Goal: Task Accomplishment & Management: Manage account settings

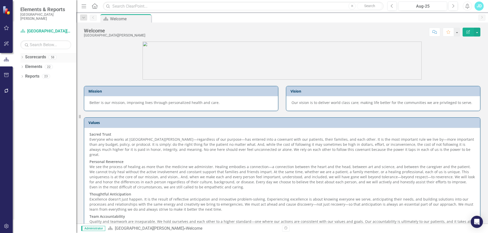
click at [23, 56] on div "Dropdown" at bounding box center [22, 58] width 4 height 4
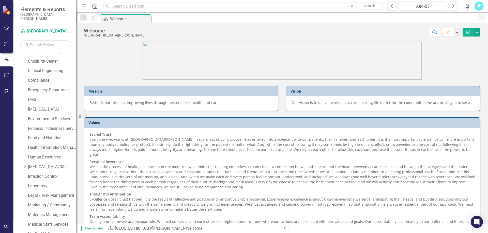
scroll to position [203, 0]
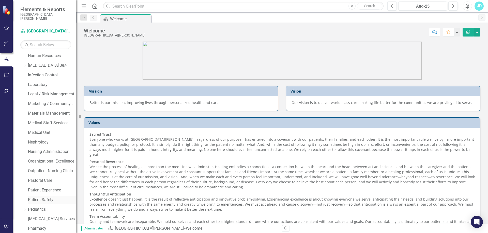
click at [40, 200] on link "Patient Safety" at bounding box center [52, 200] width 48 height 6
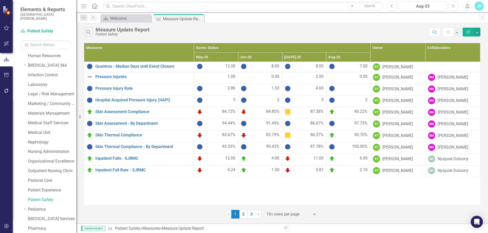
click at [294, 213] on div at bounding box center [287, 214] width 43 height 7
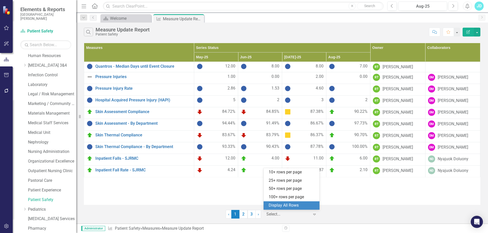
click at [294, 207] on div "Display All Rows" at bounding box center [292, 206] width 48 height 6
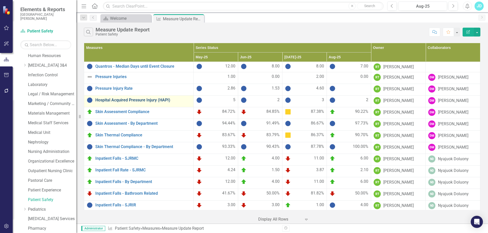
click at [146, 102] on link "Hospital Acquired Pressure Injury (HAPI)" at bounding box center [142, 100] width 95 height 5
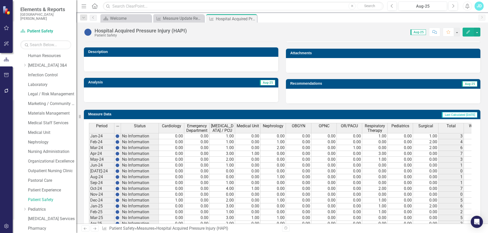
scroll to position [178, 0]
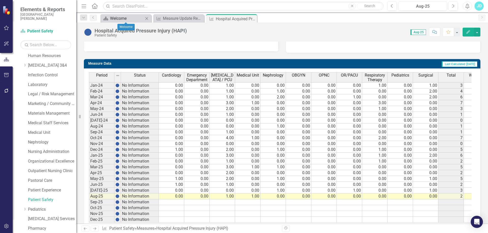
click at [131, 19] on div "Welcome" at bounding box center [127, 18] width 34 height 6
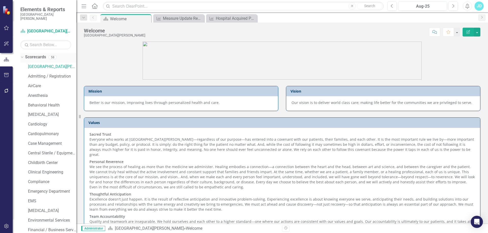
click at [23, 57] on icon "Dropdown" at bounding box center [21, 57] width 3 height 4
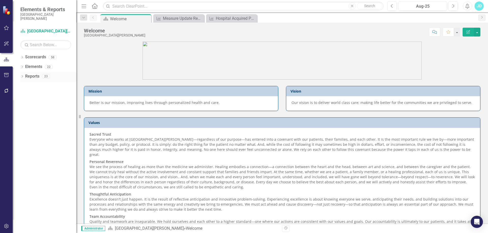
click at [21, 76] on icon "Dropdown" at bounding box center [22, 77] width 4 height 3
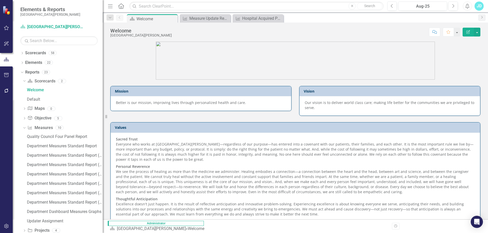
drag, startPoint x: 78, startPoint y: 118, endPoint x: 103, endPoint y: 120, distance: 24.4
click at [103, 120] on div "Resize" at bounding box center [105, 116] width 4 height 233
click at [76, 135] on div "Quality Council Four Panel Report" at bounding box center [65, 137] width 76 height 5
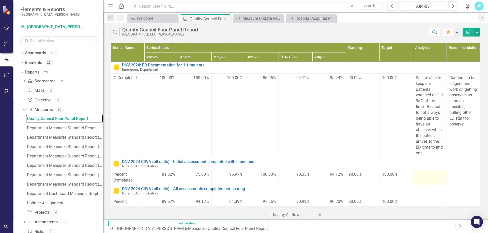
scroll to position [404, 0]
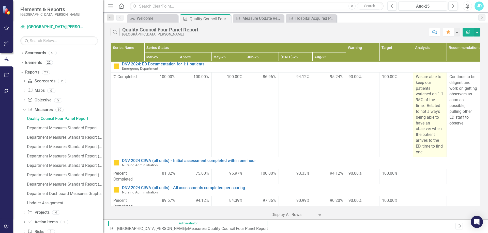
drag, startPoint x: 413, startPoint y: 77, endPoint x: 438, endPoint y: 154, distance: 81.5
click at [438, 154] on p "We are able to keep our patients watched on 1-1 95% of the time. Related to not…" at bounding box center [429, 114] width 28 height 81
copy p "We are able to keep our patients watched on 1-1 95% of the time. Related to not…"
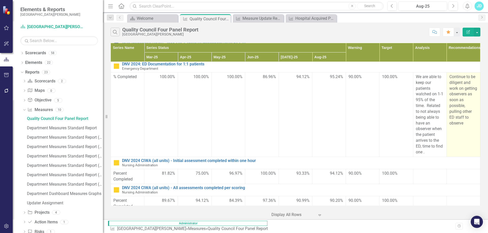
drag, startPoint x: 446, startPoint y: 76, endPoint x: 464, endPoint y: 132, distance: 58.5
click at [464, 126] on p "Continue to be diligent and work on getting observers as soon as possible, pull…" at bounding box center [463, 100] width 28 height 52
copy p "Continue to be diligent and work on getting observers as soon as possible, pull…"
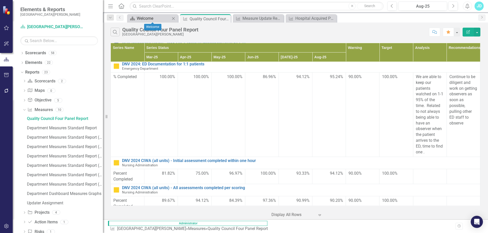
click at [140, 20] on div "Welcome" at bounding box center [154, 18] width 34 height 6
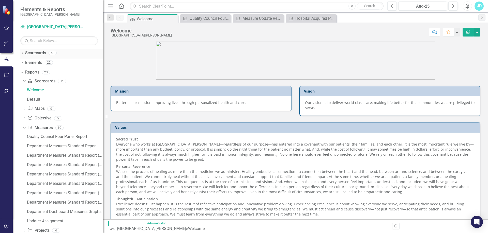
click at [21, 53] on icon "Dropdown" at bounding box center [22, 53] width 4 height 3
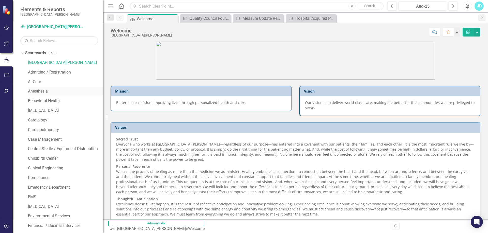
click at [42, 92] on link "Anesthesia" at bounding box center [65, 92] width 75 height 6
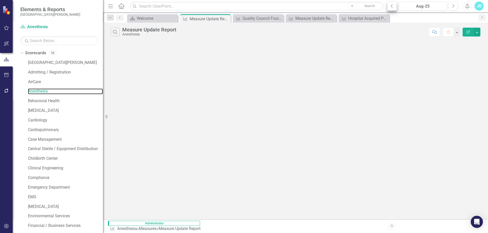
scroll to position [418, 0]
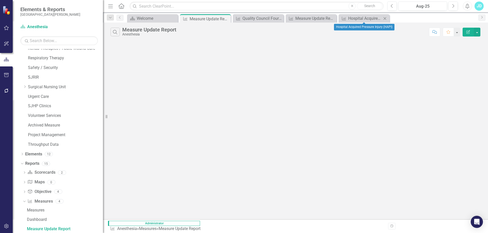
click at [383, 17] on icon "Close" at bounding box center [384, 19] width 5 height 4
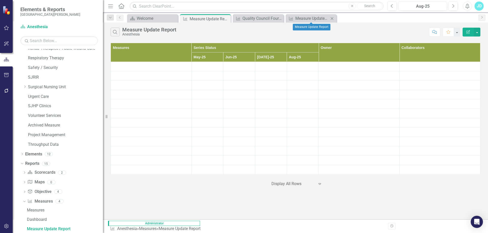
click at [330, 18] on icon "Close" at bounding box center [331, 19] width 5 height 4
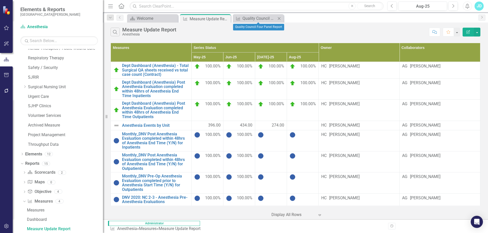
click at [280, 19] on icon "Close" at bounding box center [278, 19] width 5 height 4
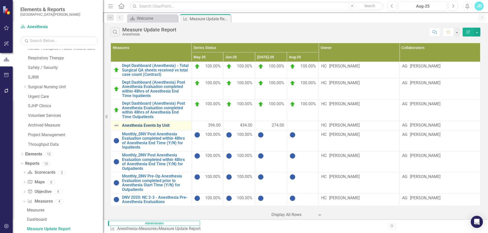
click at [161, 123] on link "Anesthesia Events by Unit" at bounding box center [155, 125] width 67 height 5
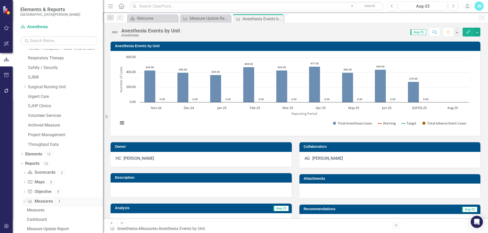
click at [40, 203] on link "Measure Measures" at bounding box center [39, 202] width 25 height 6
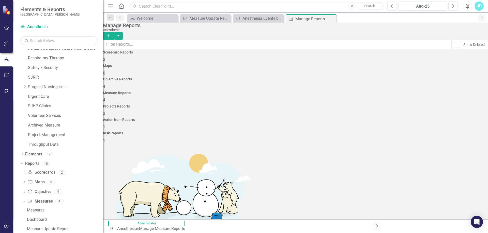
click at [114, 32] on button "Add" at bounding box center [108, 36] width 11 height 8
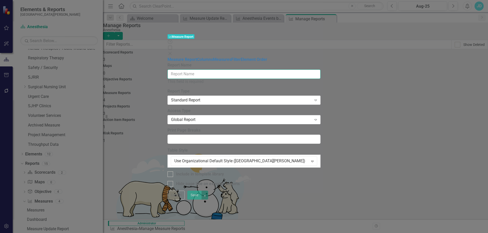
click at [167, 70] on input "Report Name" at bounding box center [243, 74] width 153 height 9
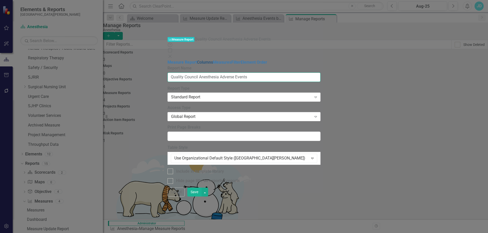
type input "Quality Council Anesthesia Adverse Events"
click at [197, 60] on link "Columns" at bounding box center [205, 62] width 16 height 5
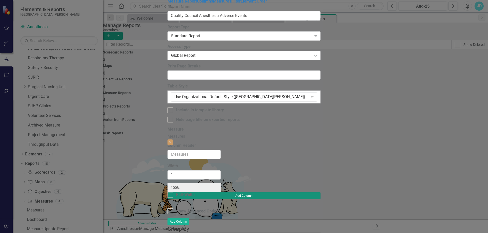
click at [320, 192] on button "Add Column" at bounding box center [243, 195] width 153 height 7
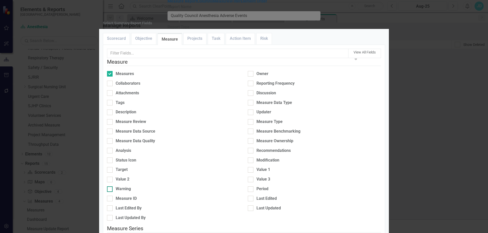
scroll to position [136, 0]
checkbox input "true"
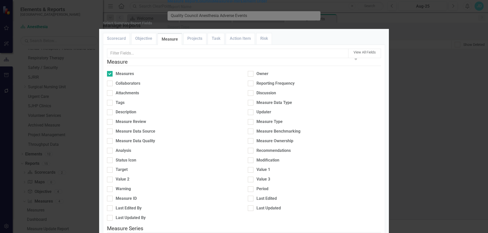
scroll to position [35, 0]
click at [112, 187] on div at bounding box center [110, 190] width 6 height 6
click at [110, 187] on input "Warning" at bounding box center [108, 188] width 3 height 3
checkbox input "true"
click at [110, 167] on input "Target" at bounding box center [108, 168] width 3 height 3
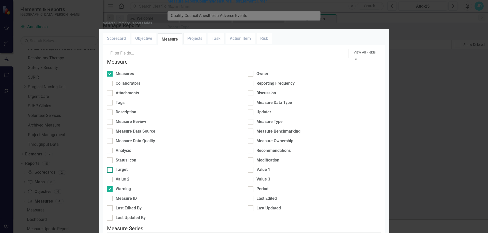
checkbox input "true"
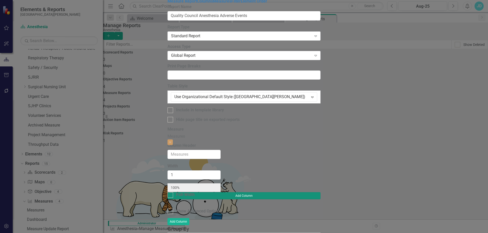
type input "20%"
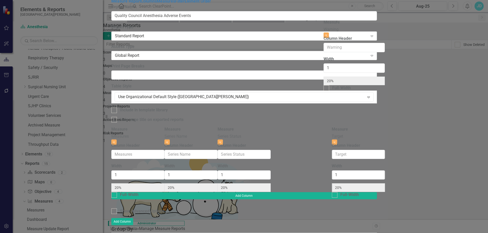
drag, startPoint x: 406, startPoint y: 29, endPoint x: 343, endPoint y: 31, distance: 62.8
click at [343, 127] on div "Measure Measures Close Column Header Width 1 20% Full-Width Measure Series Name…" at bounding box center [243, 160] width 265 height 66
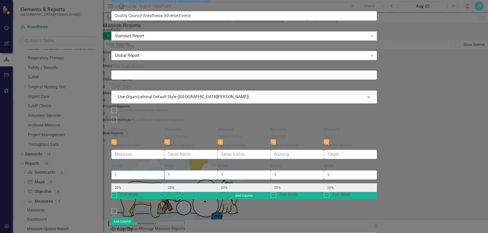
click at [152, 171] on input "1" at bounding box center [137, 175] width 53 height 9
type input "2"
type input "33%"
type input "17%"
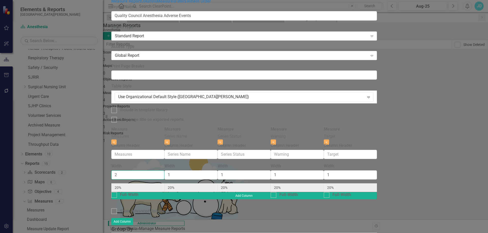
type input "17%"
type input "2"
click at [164, 171] on input "2" at bounding box center [137, 175] width 53 height 9
type input "2"
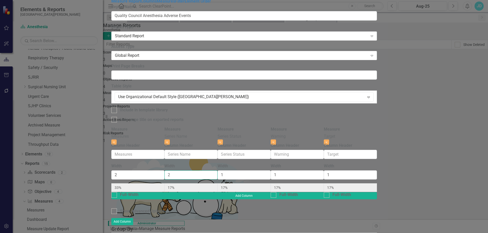
type input "29%"
type input "14%"
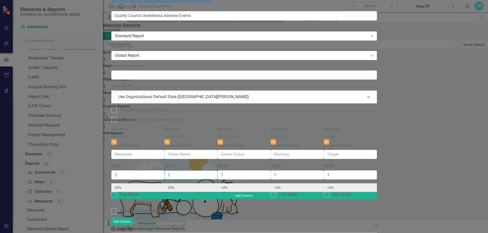
type input "2"
click at [217, 171] on input "2" at bounding box center [190, 175] width 53 height 9
click at [117, 209] on div at bounding box center [114, 212] width 6 height 6
click at [115, 209] on input "Show Advanced Options" at bounding box center [112, 210] width 3 height 3
checkbox input "true"
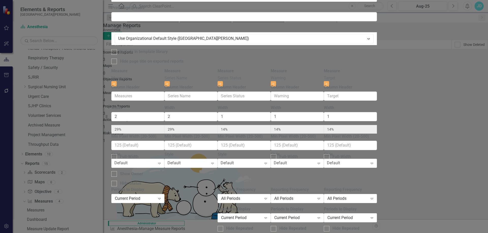
scroll to position [27, 0]
click at [262, 215] on div "Current Period" at bounding box center [241, 218] width 41 height 6
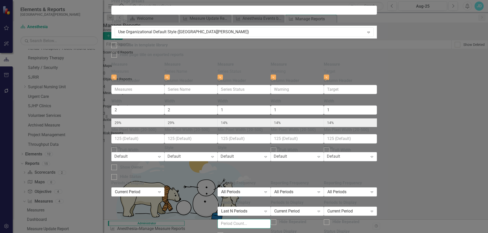
click at [270, 219] on input "number" at bounding box center [243, 223] width 53 height 9
type input "6"
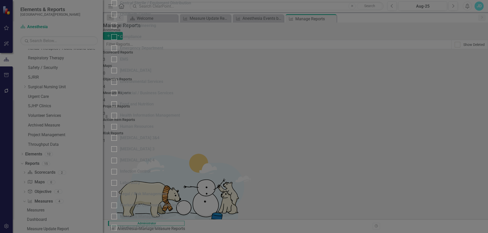
checkbox input "true"
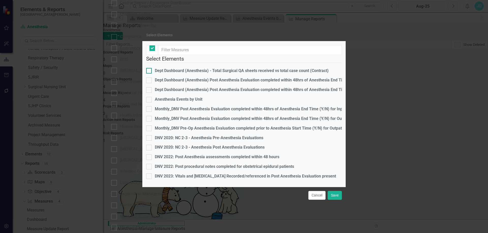
checkbox input "false"
drag, startPoint x: 155, startPoint y: 96, endPoint x: 213, endPoint y: 122, distance: 63.5
click at [152, 97] on div at bounding box center [149, 100] width 6 height 6
click at [149, 97] on input "Anesthesia Events by Unit" at bounding box center [147, 98] width 3 height 3
checkbox input "true"
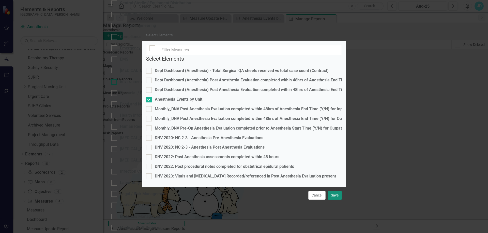
drag, startPoint x: 335, startPoint y: 196, endPoint x: 302, endPoint y: 179, distance: 36.3
click at [335, 196] on button "Save" at bounding box center [334, 195] width 14 height 9
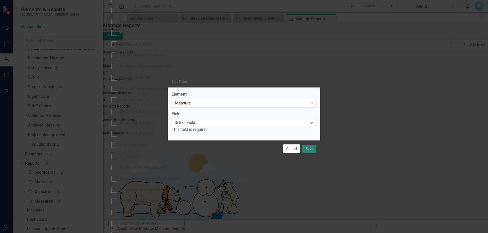
click at [194, 105] on div "Measure" at bounding box center [241, 104] width 132 height 6
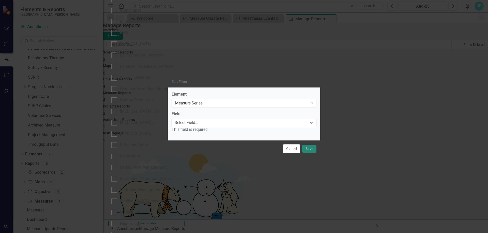
click at [193, 125] on div "Select Field..." at bounding box center [186, 123] width 24 height 6
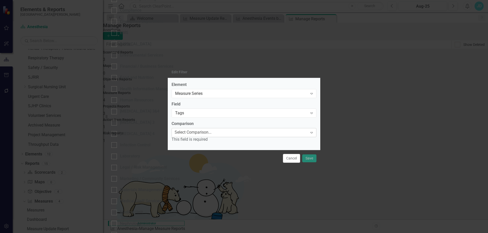
click at [190, 132] on div "Select Comparison..." at bounding box center [192, 133] width 37 height 6
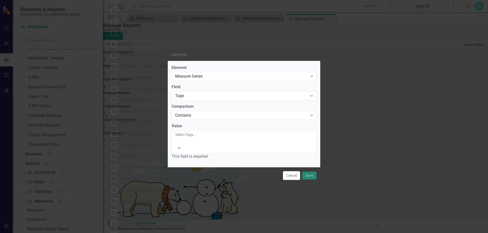
click at [176, 144] on div at bounding box center [175, 141] width 1 height 6
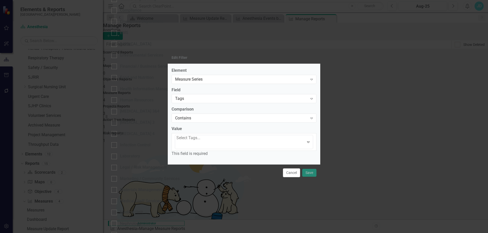
click at [45, 233] on span "Evaluation - Value One" at bounding box center [25, 237] width 40 height 5
click at [177, 149] on div at bounding box center [176, 151] width 1 height 7
click at [48, 233] on span "Evaluation - Value Three" at bounding box center [26, 237] width 43 height 5
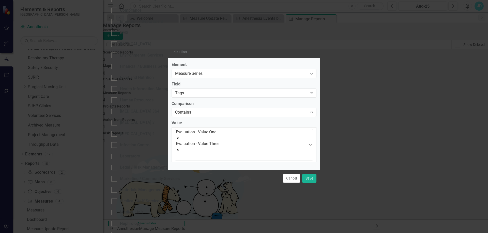
click at [177, 153] on div at bounding box center [176, 156] width 1 height 7
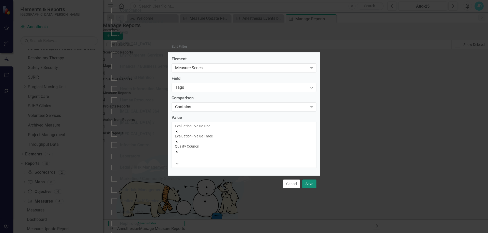
click at [308, 180] on button "Save" at bounding box center [309, 184] width 14 height 9
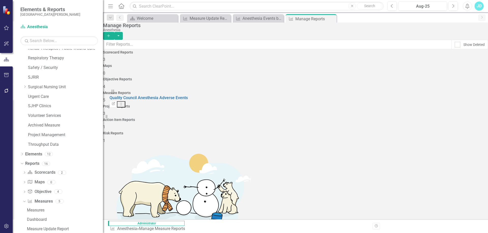
drag, startPoint x: 118, startPoint y: 163, endPoint x: 117, endPoint y: 96, distance: 66.8
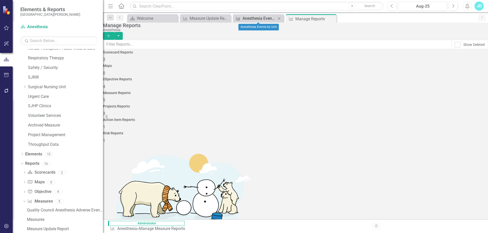
click at [255, 18] on div "Anesthesia Events by Unit" at bounding box center [259, 18] width 34 height 6
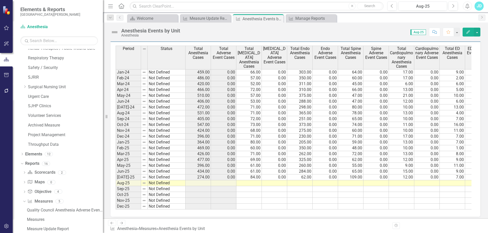
scroll to position [206, 0]
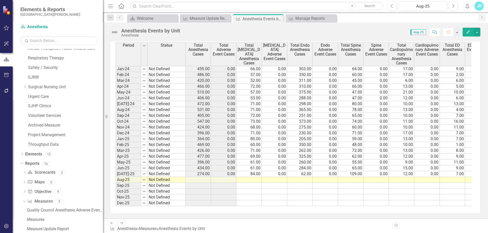
click at [200, 55] on span "Total Anesthesia Cases" at bounding box center [197, 49] width 23 height 13
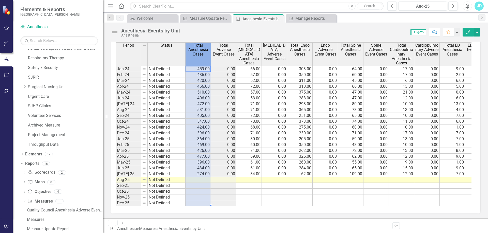
click at [200, 55] on span "Total Anesthesia Cases" at bounding box center [197, 49] width 23 height 13
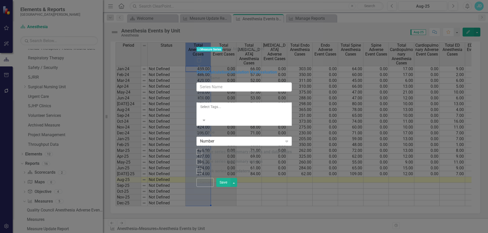
type input "Total Anesthesia Cases"
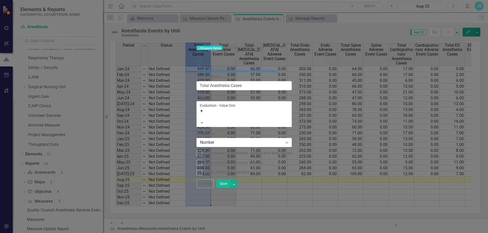
click at [214, 188] on button "Cancel" at bounding box center [204, 184] width 17 height 9
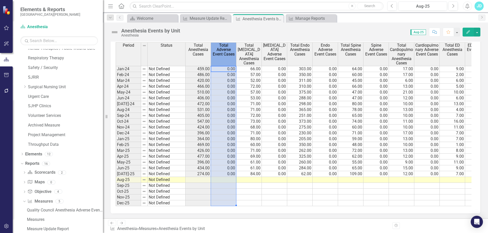
click at [230, 57] on span "Total Adverse Event Cases" at bounding box center [223, 49] width 23 height 13
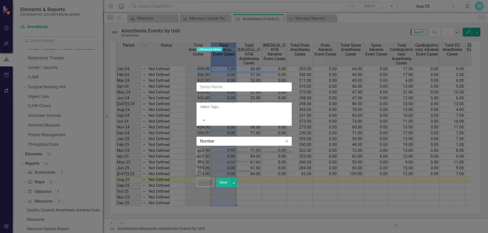
type input "Total Adverse Event Cases"
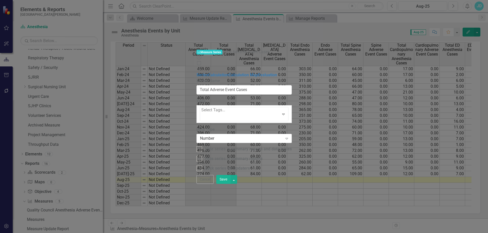
click at [202, 114] on div at bounding box center [201, 117] width 1 height 7
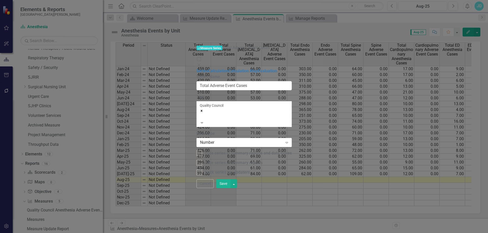
click at [230, 188] on button "Save" at bounding box center [223, 184] width 14 height 9
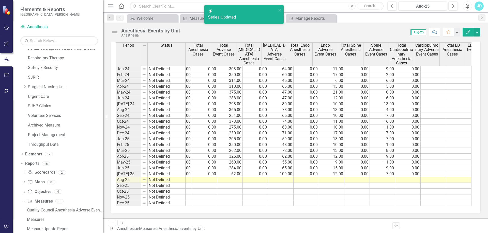
scroll to position [0, 70]
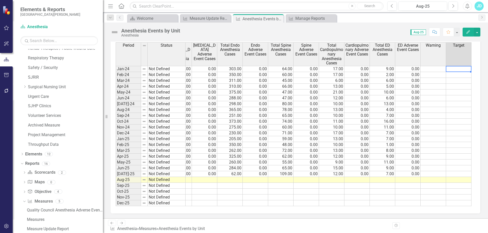
click at [453, 71] on td at bounding box center [458, 69] width 25 height 6
type textarea "0"
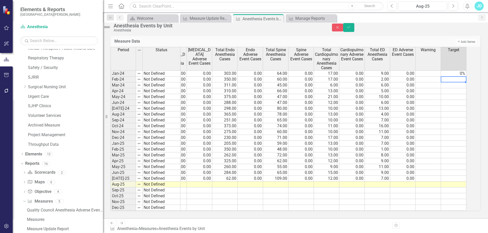
click at [453, 71] on td "0%" at bounding box center [453, 74] width 25 height 6
drag, startPoint x: 470, startPoint y: 73, endPoint x: 467, endPoint y: 182, distance: 108.7
click at [41, 182] on div "Period Status Total Anesthesia Cases Total Adverse Event Cases Total [MEDICAL_D…" at bounding box center [41, 129] width 0 height 164
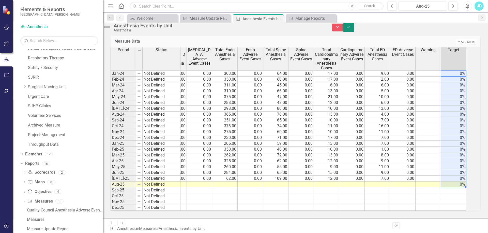
click at [351, 29] on icon "Save" at bounding box center [348, 27] width 5 height 4
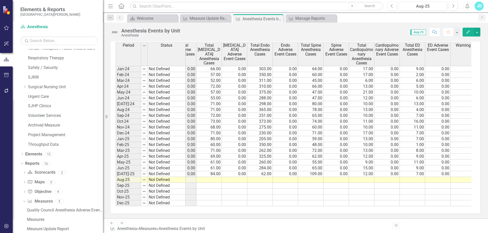
scroll to position [0, 70]
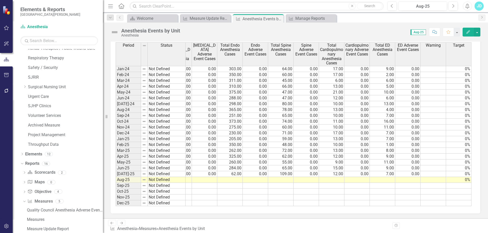
click at [462, 59] on th "Target" at bounding box center [458, 54] width 25 height 24
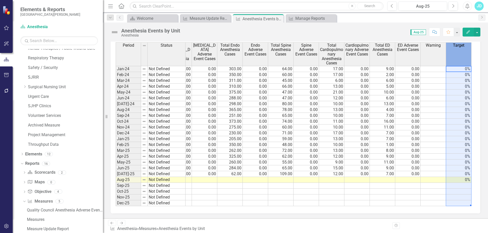
click at [462, 59] on th "Target" at bounding box center [458, 54] width 25 height 24
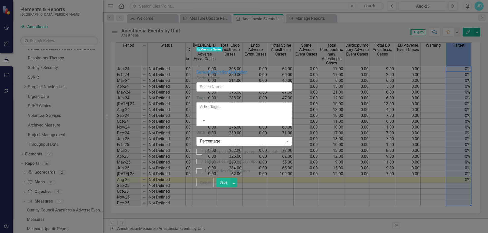
type input "Target"
click at [202, 139] on div "Percentage" at bounding box center [241, 142] width 83 height 6
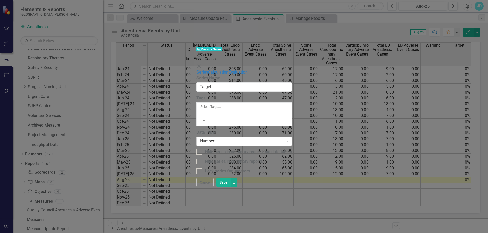
click at [200, 139] on div "Number" at bounding box center [241, 142] width 83 height 6
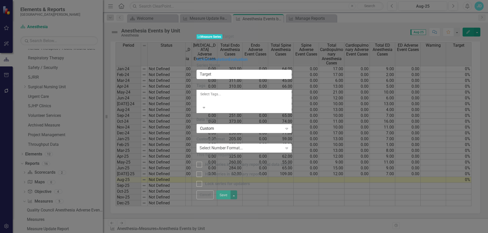
click at [200, 126] on div "Custom" at bounding box center [241, 129] width 83 height 6
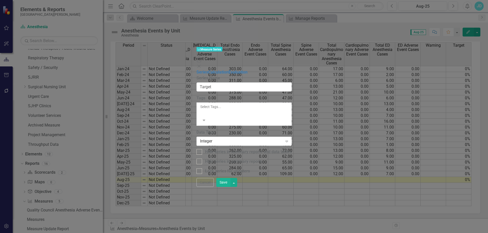
click at [230, 187] on button "Save" at bounding box center [223, 182] width 14 height 9
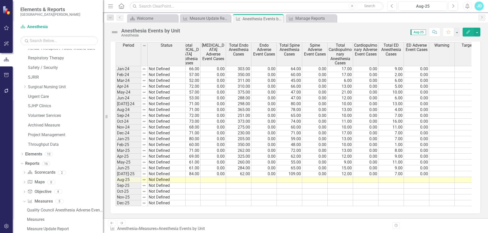
scroll to position [0, 61]
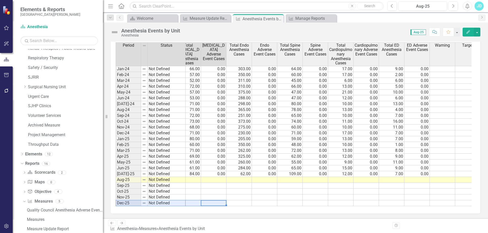
drag, startPoint x: 219, startPoint y: 207, endPoint x: 118, endPoint y: 206, distance: 100.8
click at [118, 206] on div "Period Status Total Anesthesia Cases Total Adverse Event Cases Total [MEDICAL_D…" at bounding box center [293, 124] width 355 height 164
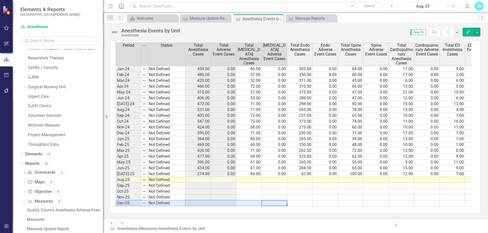
click at [222, 54] on span "Total Adverse Event Cases" at bounding box center [223, 49] width 23 height 13
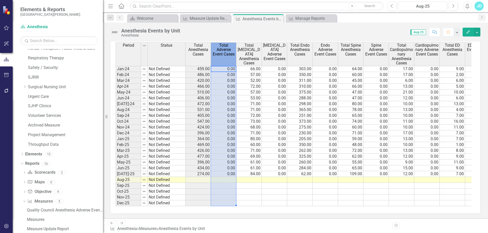
click at [222, 54] on span "Total Adverse Event Cases" at bounding box center [223, 49] width 23 height 13
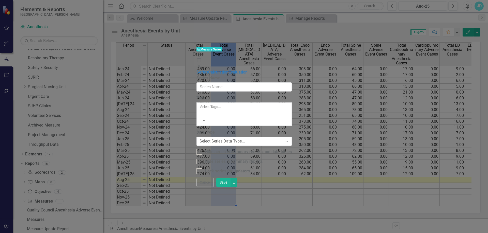
type input "Total Adverse Event Cases"
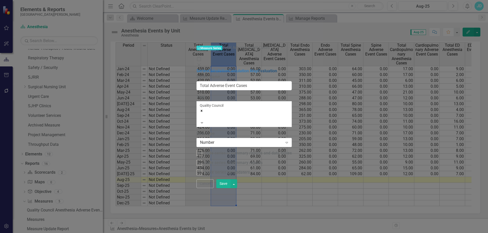
click at [258, 69] on link "Evaluation" at bounding box center [267, 71] width 19 height 5
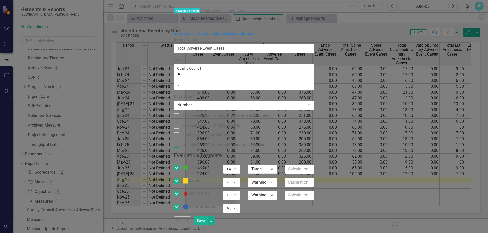
click at [179, 142] on div at bounding box center [177, 145] width 6 height 6
click at [177, 142] on input "Use this series for overall element evaluation" at bounding box center [175, 143] width 3 height 3
checkbox input "true"
click at [231, 166] on div ">=" at bounding box center [228, 169] width 5 height 6
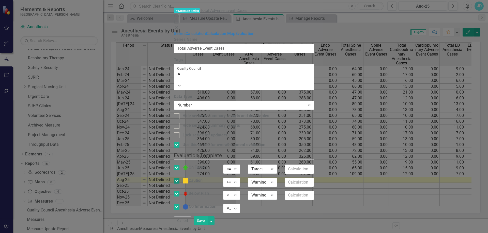
click at [177, 178] on input "Caution" at bounding box center [175, 179] width 3 height 3
checkbox input "false"
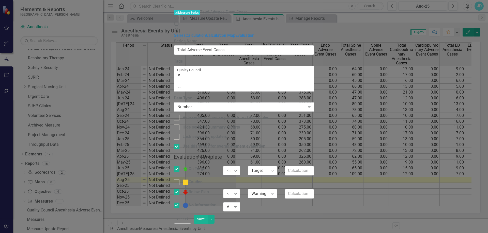
click at [231, 191] on div "<" at bounding box center [228, 194] width 5 height 6
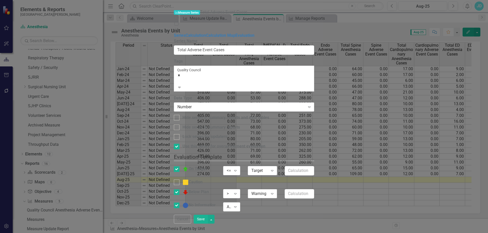
click at [268, 191] on div "Warning" at bounding box center [259, 194] width 17 height 6
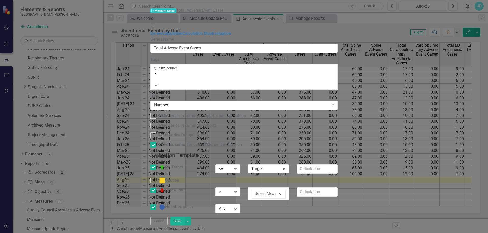
scroll to position [64, 0]
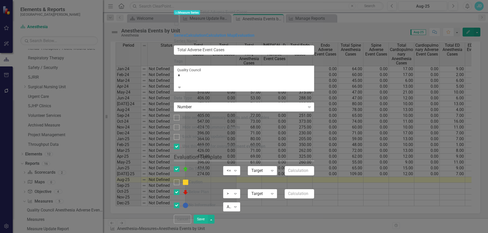
click at [208, 224] on button "Save" at bounding box center [200, 219] width 14 height 9
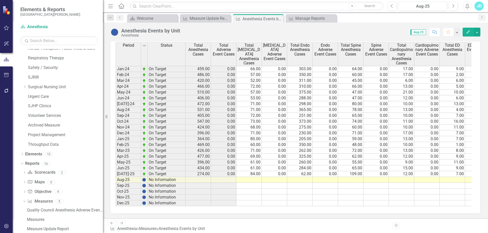
click at [195, 59] on th "Total Anesthesia Cases" at bounding box center [197, 54] width 25 height 24
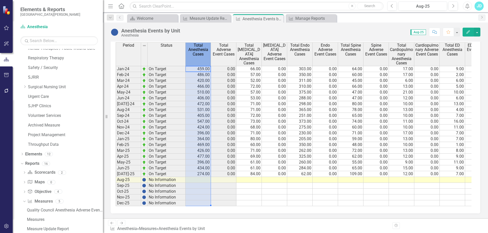
click at [195, 59] on th "Total Anesthesia Cases" at bounding box center [197, 54] width 25 height 24
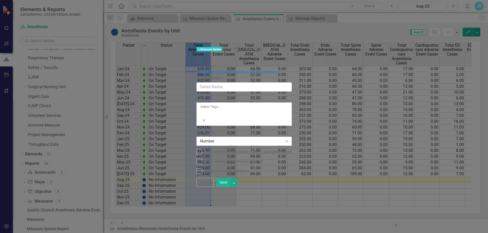
type input "Total Anesthesia Cases"
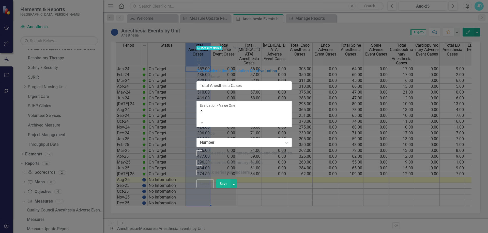
click at [258, 69] on link "Evaluation" at bounding box center [267, 71] width 19 height 5
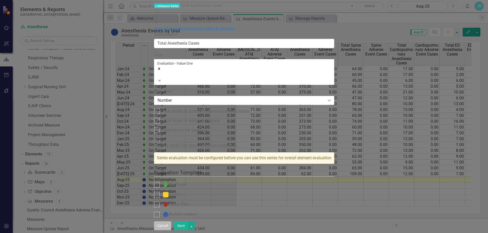
click at [171, 227] on button "Cancel" at bounding box center [162, 226] width 17 height 9
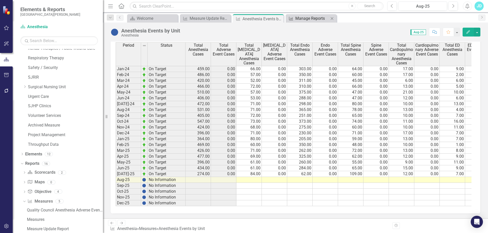
click at [305, 18] on div "Manage Reports" at bounding box center [312, 18] width 34 height 6
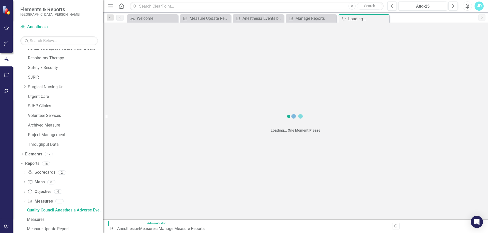
scroll to position [399, 0]
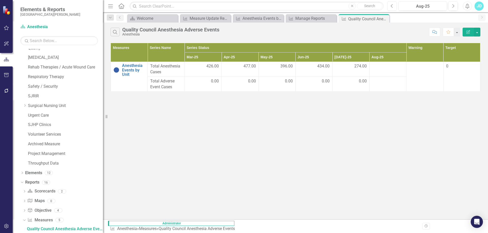
click at [392, 7] on icon "Previous" at bounding box center [391, 6] width 3 height 5
click at [476, 32] on button "button" at bounding box center [476, 32] width 7 height 9
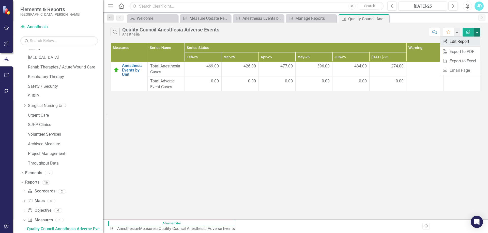
click at [468, 41] on link "Edit Report Edit Report" at bounding box center [460, 41] width 40 height 9
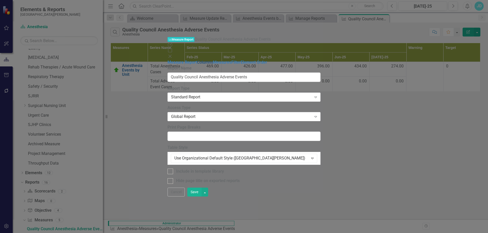
click at [197, 60] on link "Columns" at bounding box center [205, 62] width 16 height 5
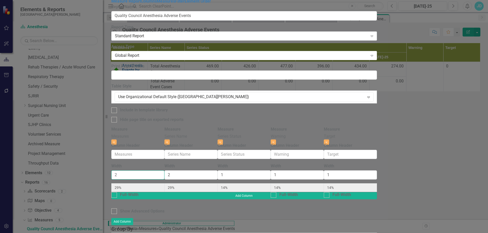
type input "3"
type input "38%"
type input "25%"
type input "13%"
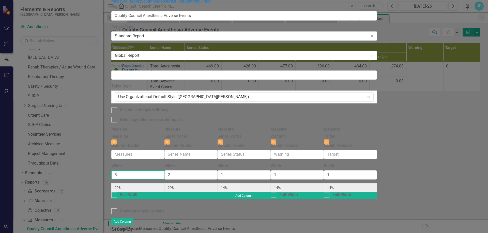
type input "13%"
type input "3"
click at [164, 171] on input "3" at bounding box center [137, 175] width 53 height 9
click at [274, 141] on icon "Close" at bounding box center [273, 142] width 2 height 3
type input "43%"
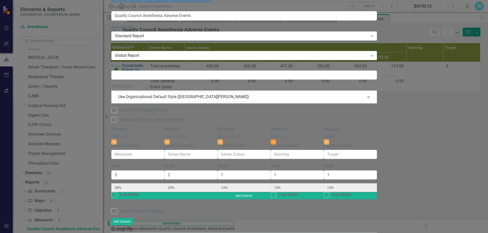
type input "29%"
type input "14%"
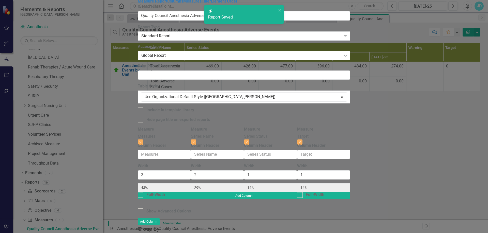
radio input "true"
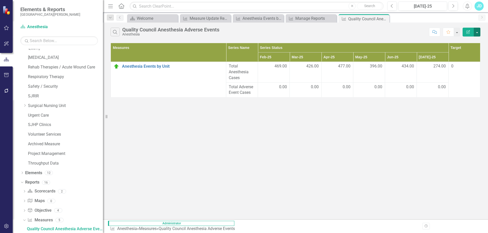
click at [478, 33] on button "button" at bounding box center [476, 32] width 7 height 9
click at [471, 41] on link "Edit Report Edit Report" at bounding box center [460, 41] width 40 height 9
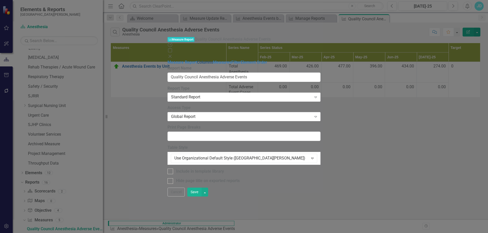
click at [197, 60] on link "Columns" at bounding box center [205, 62] width 16 height 5
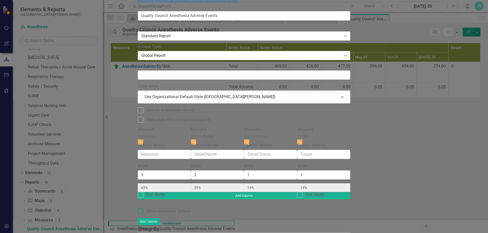
click at [143, 209] on div at bounding box center [141, 212] width 6 height 6
click at [141, 209] on input "Show Advanced Options" at bounding box center [139, 210] width 3 height 3
checkbox input "true"
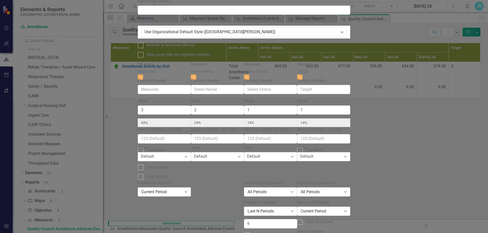
click at [350, 152] on div "Default Expand" at bounding box center [323, 156] width 53 height 9
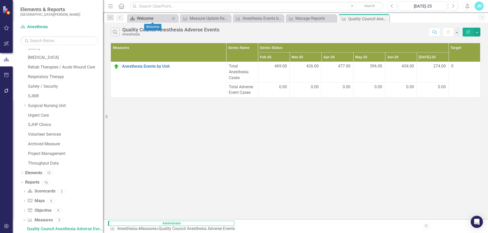
click at [155, 17] on div "Welcome" at bounding box center [154, 18] width 34 height 6
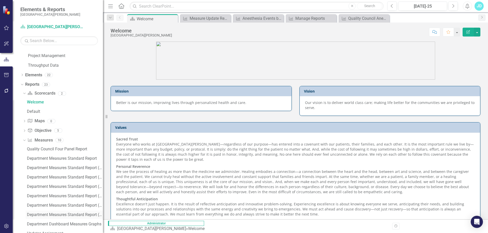
scroll to position [539, 0]
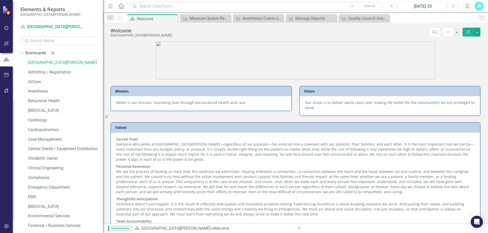
scroll to position [539, 0]
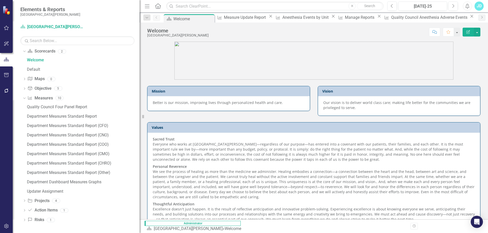
drag, startPoint x: 106, startPoint y: 115, endPoint x: 139, endPoint y: 115, distance: 33.0
click at [139, 115] on div "Resize" at bounding box center [141, 116] width 4 height 233
click at [99, 116] on div "Department Measures Standard Report" at bounding box center [83, 116] width 112 height 5
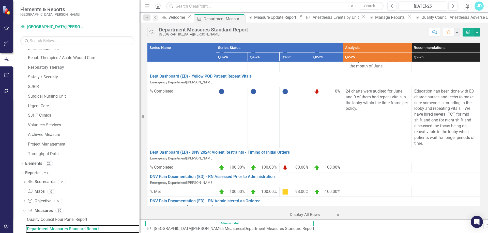
scroll to position [635, 0]
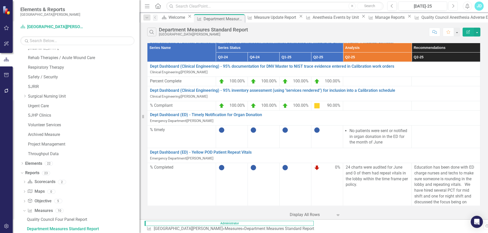
click at [454, 3] on button "Next" at bounding box center [452, 6] width 9 height 9
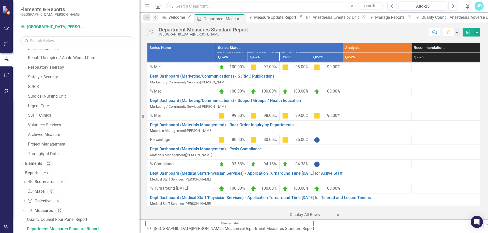
scroll to position [1574, 0]
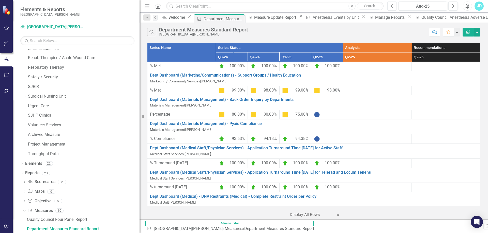
click at [393, 6] on icon "Previous" at bounding box center [391, 6] width 3 height 5
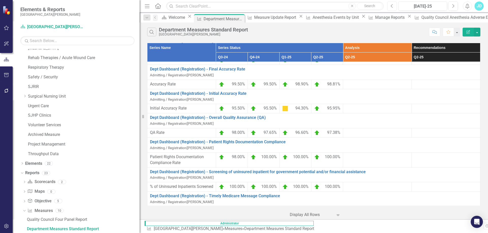
scroll to position [2689, 0]
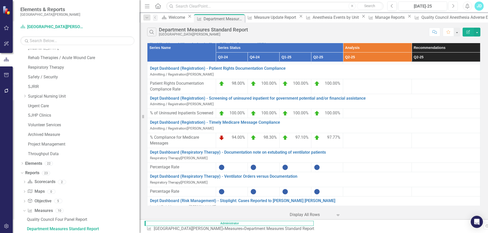
click at [451, 3] on button "Next" at bounding box center [452, 6] width 9 height 9
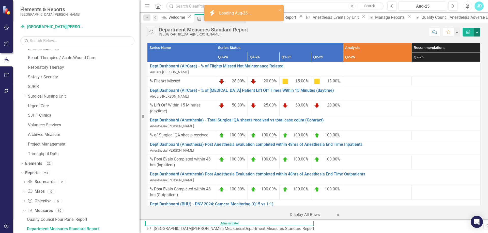
click at [478, 31] on button "button" at bounding box center [476, 32] width 7 height 9
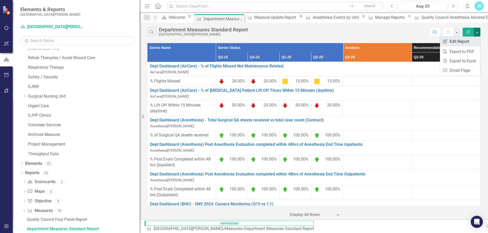
click at [466, 42] on link "Edit Report Edit Report" at bounding box center [460, 41] width 40 height 9
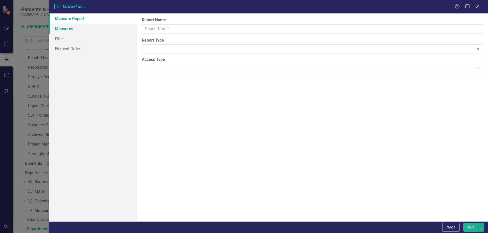
type input "Department Measures Standard Report"
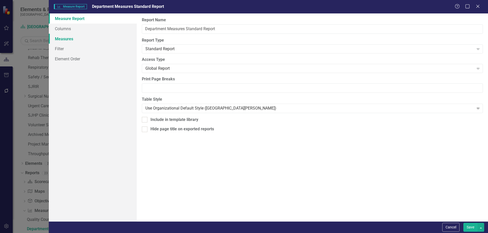
click at [64, 38] on link "Measures" at bounding box center [93, 39] width 88 height 10
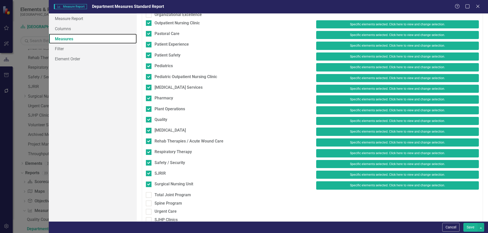
scroll to position [406, 0]
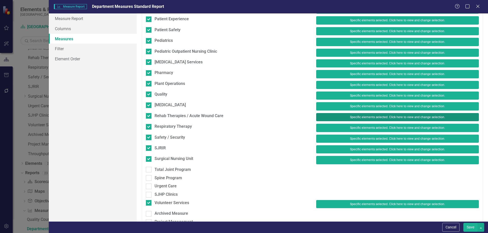
click at [342, 117] on button "Specific elements selected. Click here to view and change selection." at bounding box center [397, 117] width 163 height 8
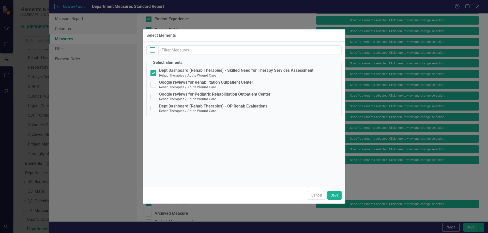
click at [152, 49] on input "checkbox" at bounding box center [151, 48] width 3 height 3
checkbox input "true"
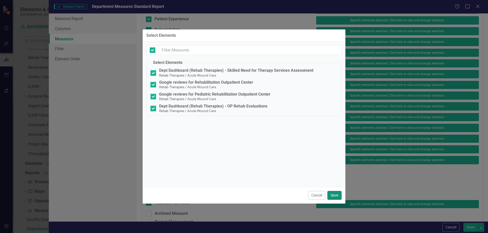
click at [335, 197] on button "Save" at bounding box center [334, 195] width 14 height 9
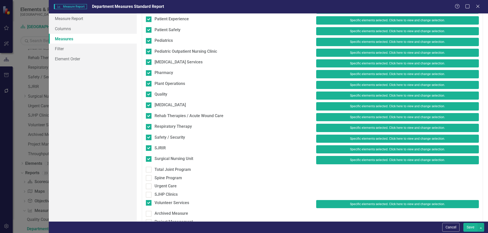
click at [471, 229] on button "Save" at bounding box center [470, 227] width 14 height 9
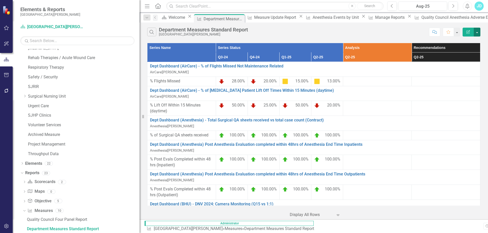
click at [476, 34] on button "button" at bounding box center [476, 32] width 7 height 9
click at [459, 53] on link "PDF Export to PDF" at bounding box center [460, 51] width 40 height 9
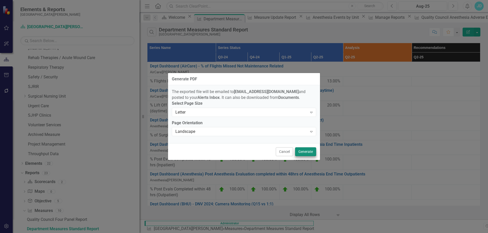
click at [305, 155] on button "Generate" at bounding box center [305, 152] width 21 height 9
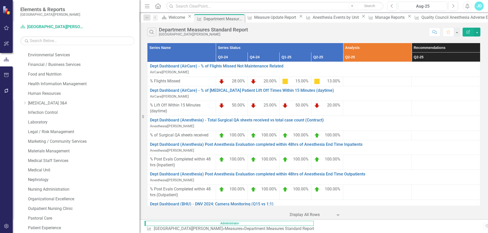
scroll to position [521, 0]
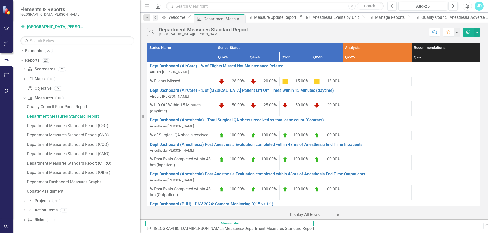
click at [23, 97] on icon "Dropdown" at bounding box center [23, 98] width 3 height 4
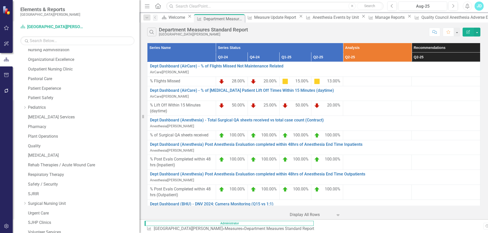
scroll to position [0, 0]
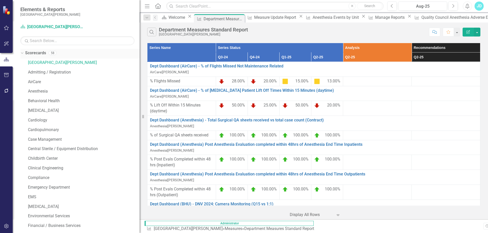
click at [22, 53] on icon "Dropdown" at bounding box center [21, 53] width 3 height 4
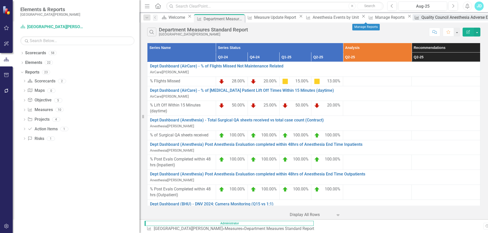
click at [421, 18] on div "Quality Council Anesthesia Adverse Events" at bounding box center [459, 17] width 77 height 6
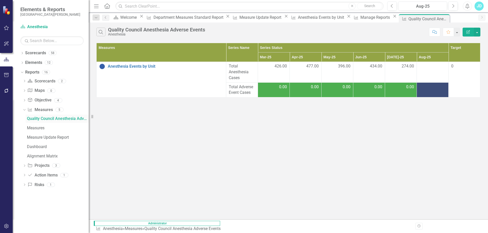
drag, startPoint x: 142, startPoint y: 115, endPoint x: 89, endPoint y: 117, distance: 53.1
click at [89, 117] on div "Resize" at bounding box center [91, 116] width 4 height 233
click at [226, 18] on icon at bounding box center [227, 16] width 3 height 3
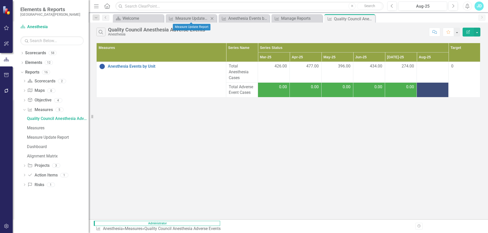
click at [211, 18] on icon "Close" at bounding box center [211, 19] width 5 height 4
click at [0, 0] on icon "Close" at bounding box center [0, 0] width 0 height 0
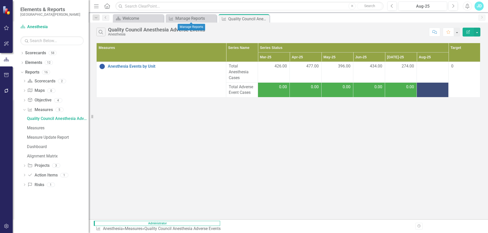
click at [0, 0] on icon "Close" at bounding box center [0, 0] width 0 height 0
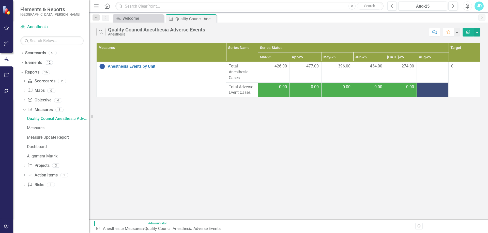
drag, startPoint x: 190, startPoint y: 124, endPoint x: 192, endPoint y: 68, distance: 56.2
click at [189, 124] on div "Search Quality Council Anesthesia Adverse Events Anesthesia Comment Favorite Ed…" at bounding box center [288, 121] width 399 height 197
click at [213, 20] on icon "Close" at bounding box center [211, 19] width 5 height 4
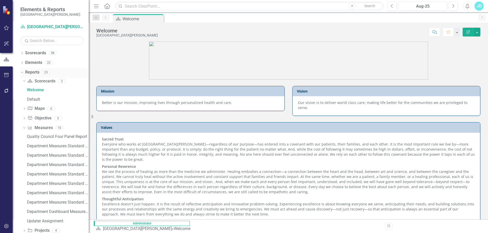
click at [22, 73] on icon at bounding box center [22, 72] width 2 height 1
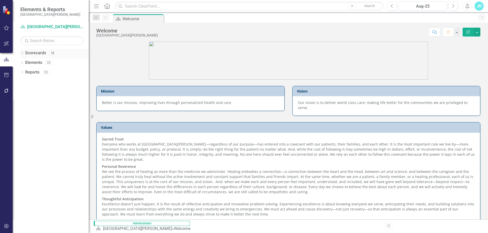
click at [23, 53] on icon "Dropdown" at bounding box center [22, 53] width 4 height 3
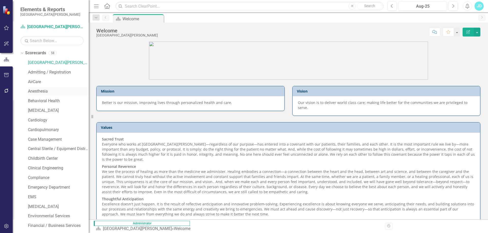
click at [37, 89] on link "Anesthesia" at bounding box center [58, 92] width 61 height 6
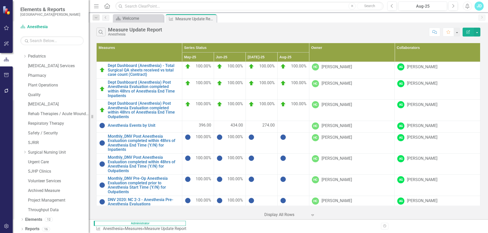
scroll to position [354, 0]
click at [22, 228] on icon "Dropdown" at bounding box center [22, 228] width 4 height 3
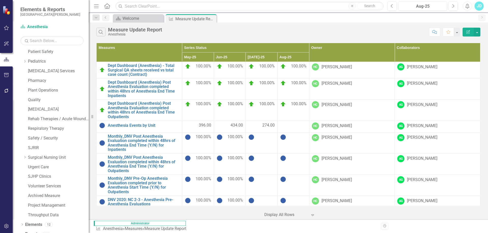
scroll to position [474, 0]
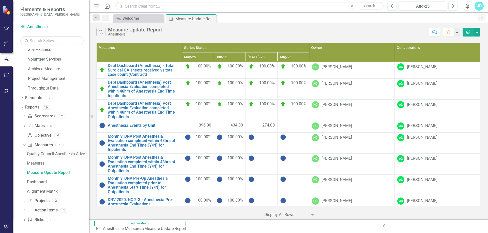
click at [66, 155] on div "Quality Council Anesthesia Adverse Events" at bounding box center [58, 154] width 62 height 5
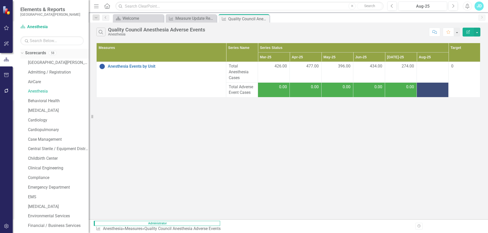
click at [21, 52] on icon "Dropdown" at bounding box center [21, 53] width 3 height 4
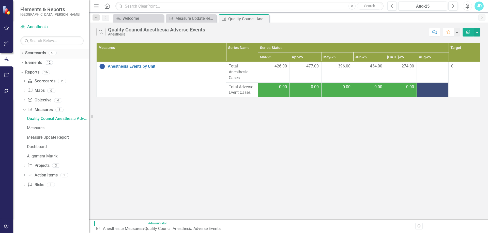
click at [22, 52] on div "Dropdown" at bounding box center [22, 54] width 4 height 4
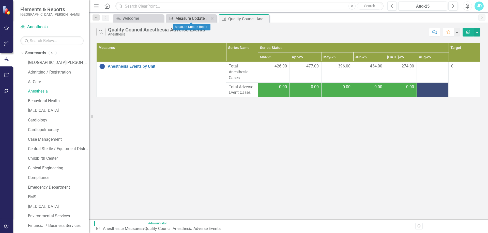
click at [181, 19] on div "Measure Update Report" at bounding box center [192, 18] width 34 height 6
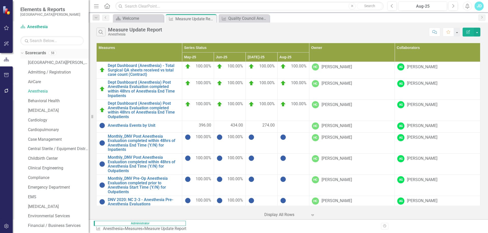
click at [21, 53] on icon "Dropdown" at bounding box center [21, 53] width 3 height 4
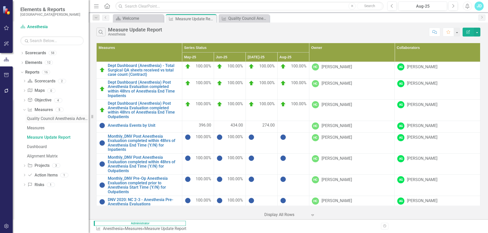
click at [39, 117] on div "Quality Council Anesthesia Adverse Events" at bounding box center [58, 119] width 62 height 5
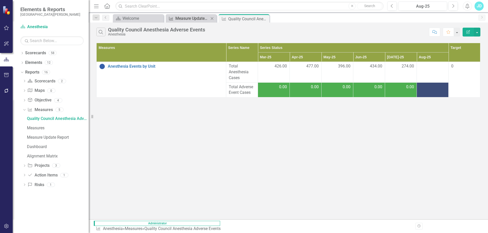
click at [196, 18] on div "Measure Update Report" at bounding box center [192, 18] width 34 height 6
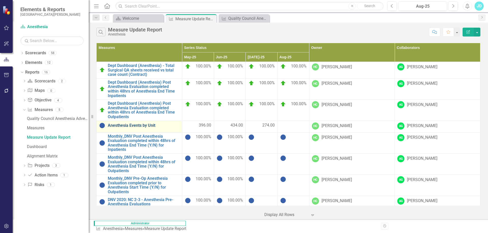
click at [127, 123] on link "Anesthesia Events by Unit" at bounding box center [144, 125] width 72 height 5
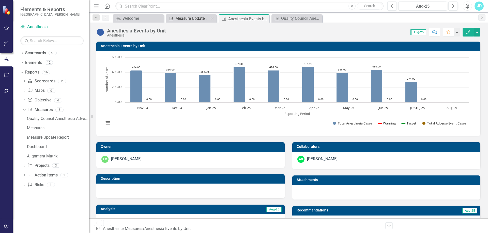
click at [198, 15] on div "Measure Update Report" at bounding box center [192, 18] width 34 height 6
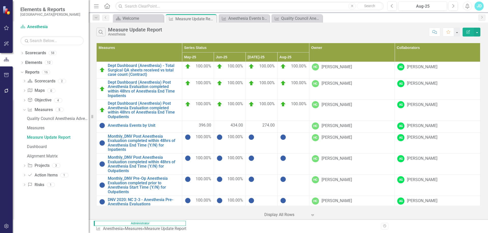
scroll to position [25, 0]
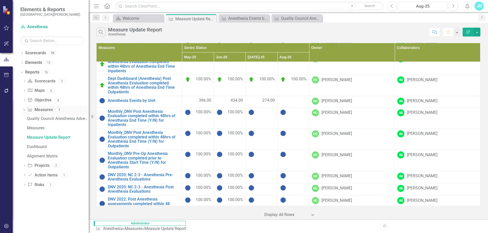
click at [42, 110] on link "Measure Measures" at bounding box center [39, 110] width 25 height 6
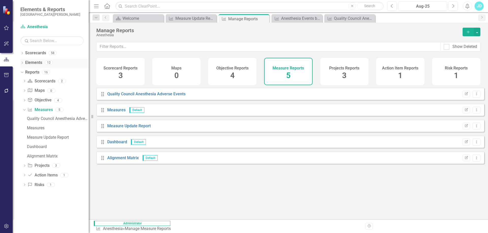
click at [20, 64] on icon "Dropdown" at bounding box center [22, 63] width 4 height 3
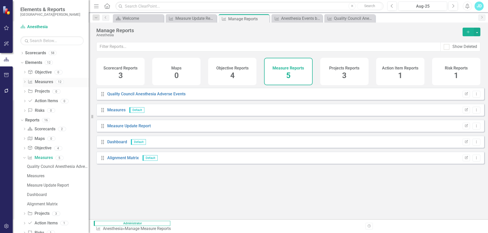
click at [42, 83] on link "Measure Measures" at bounding box center [40, 82] width 25 height 6
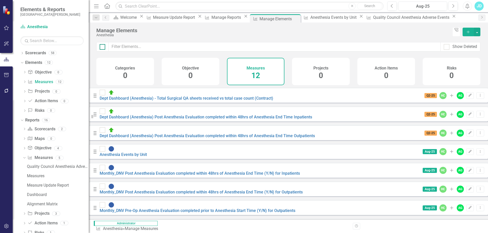
click at [102, 48] on div at bounding box center [103, 47] width 6 height 6
click at [102, 47] on input "checkbox" at bounding box center [101, 45] width 3 height 3
checkbox input "true"
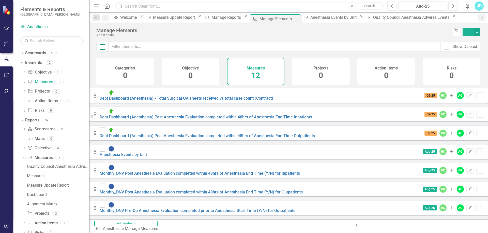
checkbox input "true"
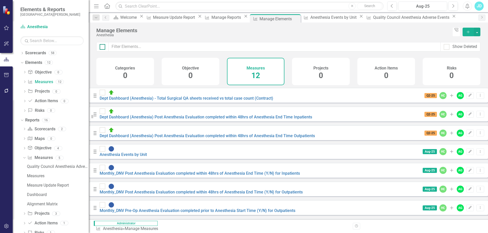
checkbox input "true"
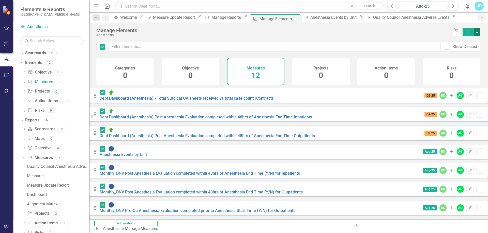
click at [478, 31] on button "button" at bounding box center [476, 32] width 7 height 9
click at [466, 57] on link "Edit Multiple Edit Multiple" at bounding box center [460, 59] width 40 height 9
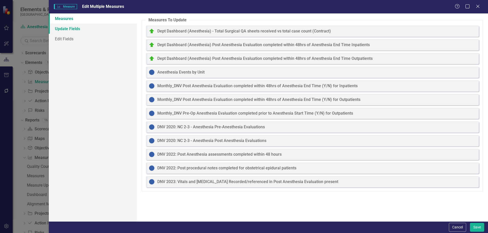
click at [77, 27] on link "Update Fields" at bounding box center [93, 29] width 88 height 10
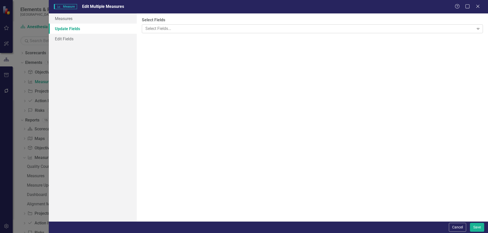
click at [175, 30] on div at bounding box center [308, 28] width 330 height 7
click at [79, 41] on link "Edit Fields" at bounding box center [93, 39] width 88 height 10
click at [149, 29] on div at bounding box center [308, 28] width 330 height 7
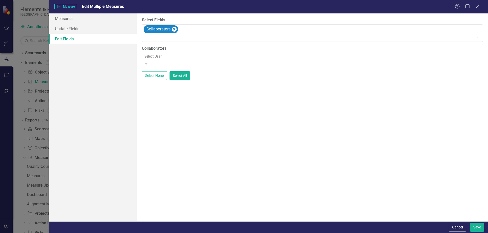
click at [162, 59] on div at bounding box center [312, 56] width 341 height 6
type input "aud"
click at [476, 229] on button "Save" at bounding box center [476, 227] width 14 height 9
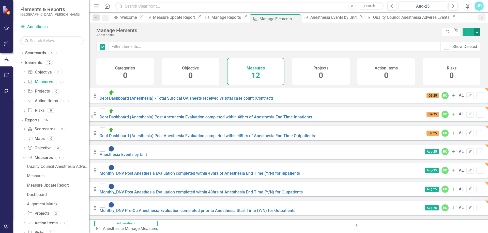
checkbox input "false"
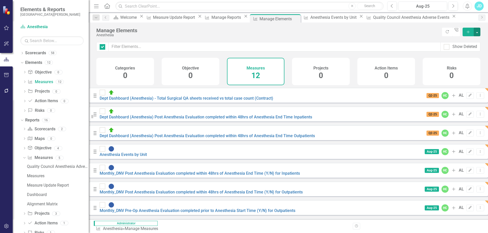
checkbox input "false"
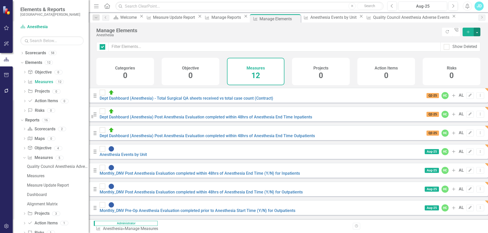
checkbox input "false"
click at [184, 21] on div "Measure Update Report" at bounding box center [174, 17] width 43 height 6
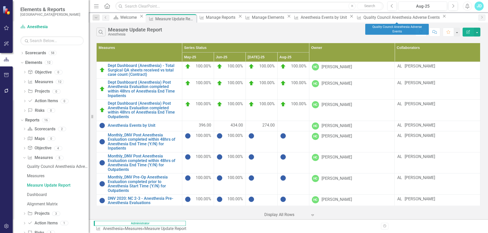
click at [441, 18] on icon "Close" at bounding box center [443, 16] width 5 height 4
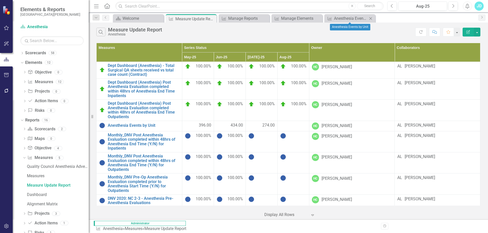
click at [372, 18] on icon "Close" at bounding box center [370, 19] width 5 height 4
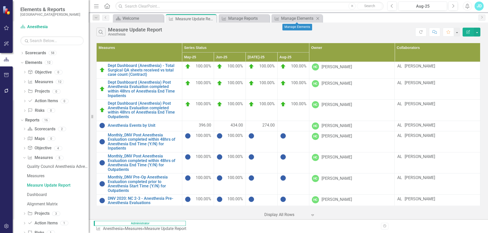
click at [318, 18] on icon "Close" at bounding box center [317, 19] width 5 height 4
click at [266, 18] on icon "Close" at bounding box center [264, 19] width 5 height 4
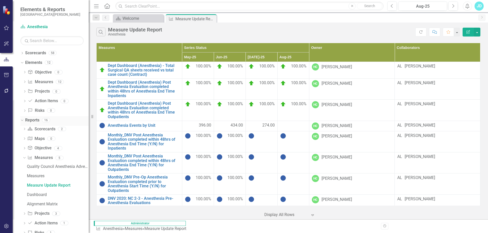
click at [23, 119] on icon "Dropdown" at bounding box center [21, 120] width 3 height 4
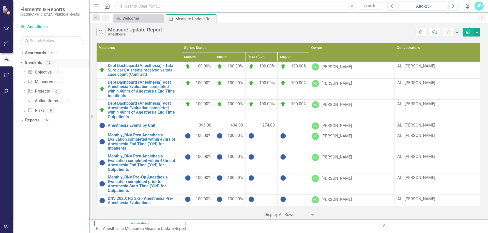
click at [23, 61] on icon "Dropdown" at bounding box center [21, 63] width 3 height 4
click at [213, 19] on icon "Close" at bounding box center [211, 19] width 5 height 4
